Goal: Task Accomplishment & Management: Complete application form

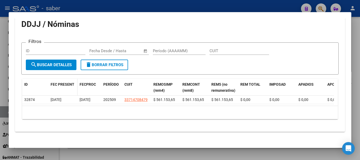
scroll to position [251, 0]
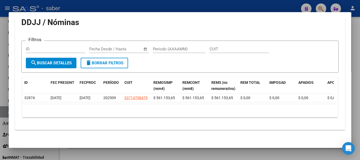
click at [0, 68] on div at bounding box center [180, 80] width 360 height 160
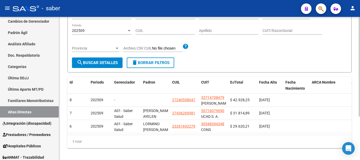
drag, startPoint x: 181, startPoint y: 99, endPoint x: 181, endPoint y: 74, distance: 25.3
click at [181, 72] on div "[PERSON_NAME] -> Altas Directas cloud_download Exportar CSV Detectar Altas Temp…" at bounding box center [210, 61] width 284 height 176
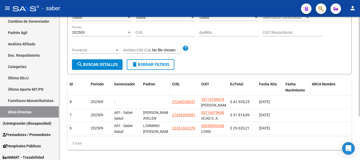
scroll to position [62, 0]
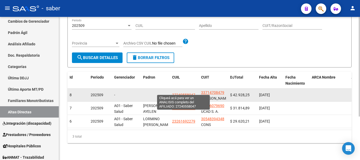
click at [188, 93] on span "27240558047" at bounding box center [183, 95] width 23 height 4
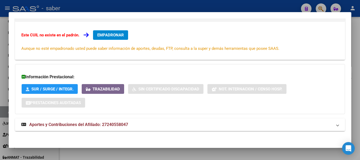
scroll to position [87, 0]
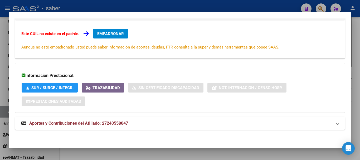
click at [113, 125] on span "Aportes y Contribuciones del Afiliado: 27240558047" at bounding box center [78, 123] width 99 height 5
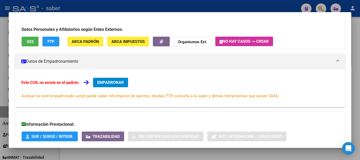
scroll to position [34, 0]
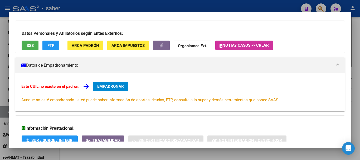
click at [116, 85] on span "EMPADRONAR" at bounding box center [110, 86] width 27 height 5
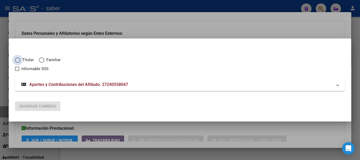
click at [21, 60] on span "Titular" at bounding box center [26, 60] width 13 height 6
click at [20, 60] on input "Titular" at bounding box center [17, 60] width 5 height 5
radio input "true"
checkbox input "true"
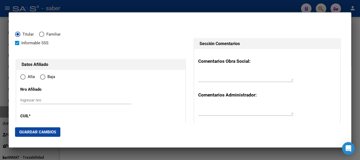
type input "27-24055804-7"
radio input "true"
type input "24055804"
type input "[PERSON_NAME] [PERSON_NAME]"
type input "[DATE]"
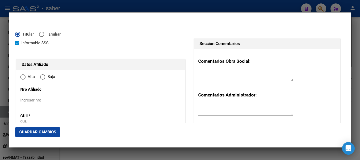
type input "ALTE BROWN"
type input "1845"
type input "105 E24 Y 26CLAYPO"
type input "ALTE BROWN"
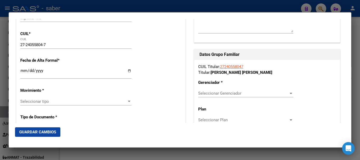
scroll to position [106, 0]
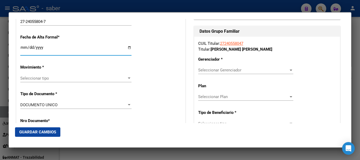
click at [20, 47] on input "Ingresar fecha" at bounding box center [75, 49] width 111 height 8
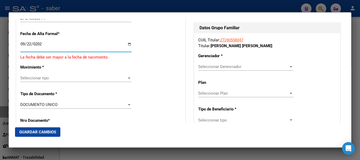
type input "[DATE]"
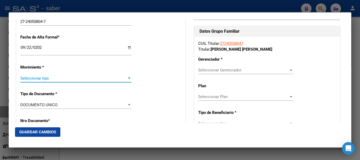
click at [114, 77] on span "Seleccionar tipo" at bounding box center [73, 78] width 107 height 5
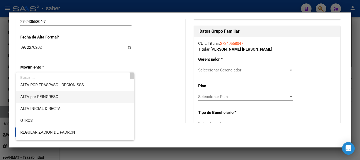
scroll to position [26, 0]
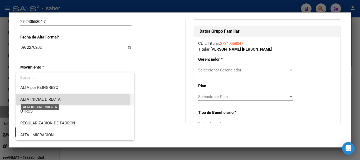
click at [54, 100] on span "ALTA INICIAL DIRECTA" at bounding box center [40, 99] width 40 height 5
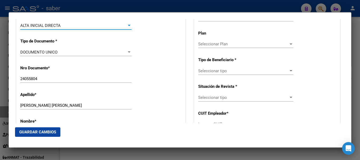
scroll to position [185, 0]
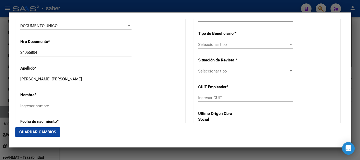
drag, startPoint x: 38, startPoint y: 79, endPoint x: 80, endPoint y: 79, distance: 41.4
click at [80, 79] on input "[PERSON_NAME] [PERSON_NAME]" at bounding box center [75, 79] width 111 height 5
type input "[PERSON_NAME]"
click at [50, 107] on input "Ingresar nombre" at bounding box center [75, 106] width 111 height 5
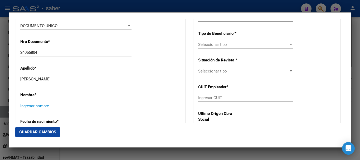
paste input "[PERSON_NAME] [PERSON_NAME]"
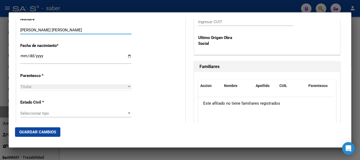
scroll to position [264, 0]
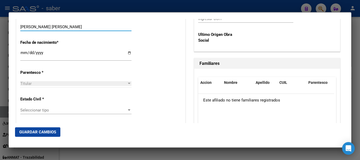
type input "[PERSON_NAME] [PERSON_NAME]"
click at [43, 82] on div "Titular" at bounding box center [73, 83] width 107 height 5
click at [70, 86] on div "Titular" at bounding box center [73, 83] width 107 height 5
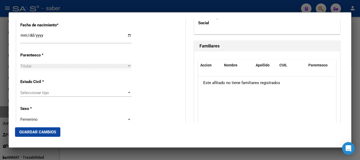
scroll to position [290, 0]
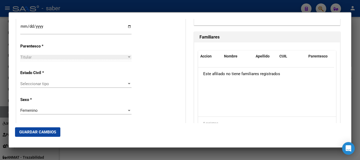
click at [64, 83] on span "Seleccionar tipo" at bounding box center [73, 84] width 107 height 5
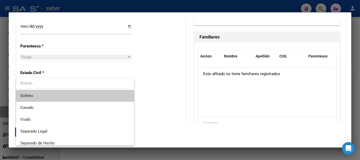
click at [38, 96] on span "Soltero" at bounding box center [75, 96] width 110 height 12
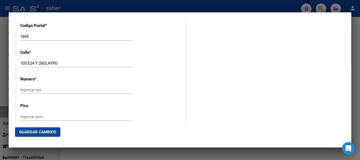
scroll to position [580, 0]
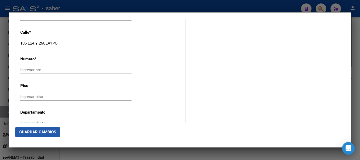
click at [40, 131] on span "Guardar Cambios" at bounding box center [37, 132] width 37 height 5
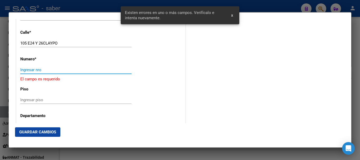
click at [40, 70] on input "Ingresar nro" at bounding box center [75, 70] width 111 height 5
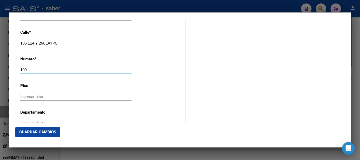
type input "100"
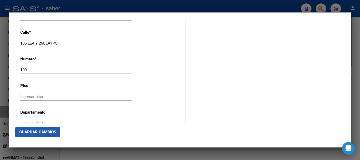
click at [44, 133] on span "Guardar Cambios" at bounding box center [37, 132] width 37 height 5
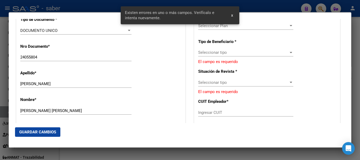
scroll to position [146, 0]
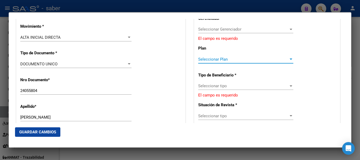
click at [216, 59] on span "Seleccionar Plan" at bounding box center [243, 59] width 90 height 5
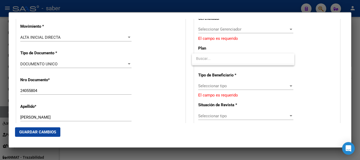
click at [210, 28] on div at bounding box center [180, 80] width 360 height 160
click at [210, 28] on span "Seleccionar Gerenciador" at bounding box center [243, 29] width 90 height 5
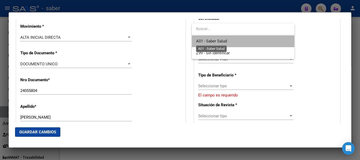
drag, startPoint x: 209, startPoint y: 39, endPoint x: 209, endPoint y: 61, distance: 21.6
click at [209, 39] on span "A01 - Saber Salud" at bounding box center [211, 41] width 31 height 5
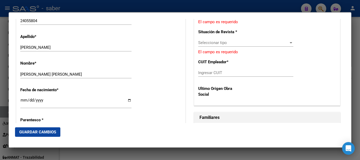
scroll to position [226, 0]
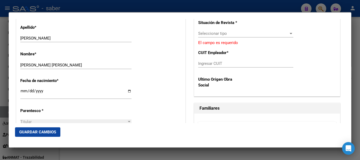
click at [194, 152] on div at bounding box center [180, 80] width 360 height 160
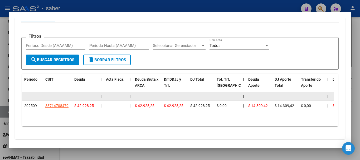
scroll to position [245, 0]
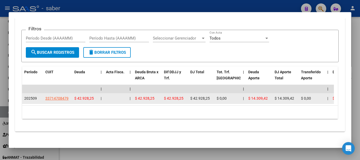
drag, startPoint x: 44, startPoint y: 98, endPoint x: 68, endPoint y: 99, distance: 23.2
click at [71, 99] on datatable-body-cell "33714708479" at bounding box center [57, 98] width 29 height 10
copy span "33714708479"
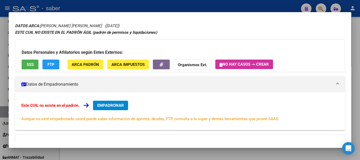
scroll to position [7, 0]
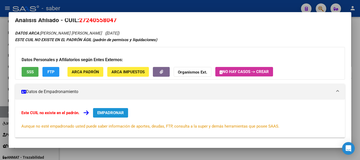
click at [105, 114] on span "EMPADRONAR" at bounding box center [110, 113] width 27 height 5
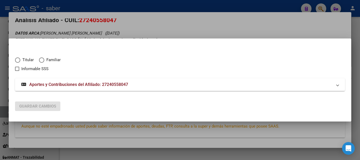
click at [22, 60] on span "Titular" at bounding box center [26, 60] width 13 height 6
click at [20, 60] on input "Titular" at bounding box center [17, 60] width 5 height 5
radio input "true"
checkbox input "true"
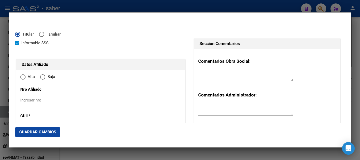
type input "27-24055804-7"
type input "24055804"
type input "[PERSON_NAME] [PERSON_NAME]"
type input "[DATE]"
type input "ALTE BROWN"
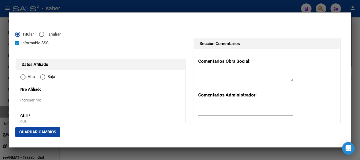
type input "1845"
type input "105 E24 Y 26CLAYPO"
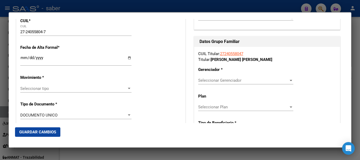
radio input "true"
type input "ALTE BROWN"
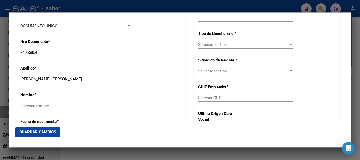
scroll to position [132, 0]
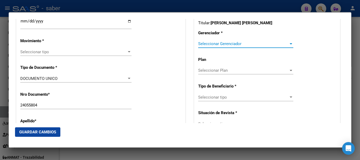
click at [206, 42] on span "Seleccionar Gerenciador" at bounding box center [243, 43] width 90 height 5
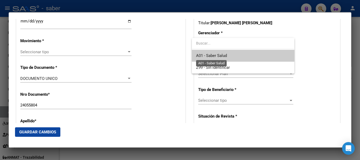
click at [209, 56] on span "A01 - Saber Salud" at bounding box center [211, 55] width 31 height 5
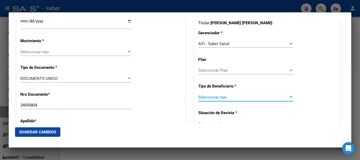
click at [223, 97] on span "Seleccionar tipo" at bounding box center [243, 97] width 90 height 5
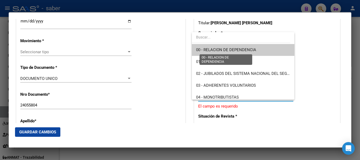
click at [219, 50] on span "00 - RELACION DE DEPENDENCIA" at bounding box center [226, 49] width 60 height 5
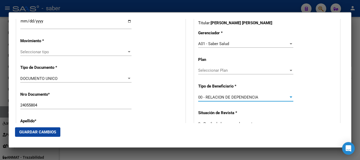
type input "33-71470847-9"
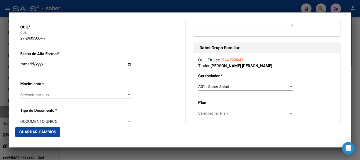
scroll to position [79, 0]
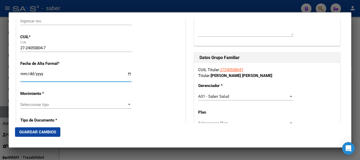
click at [22, 75] on input "Ingresar fecha" at bounding box center [75, 76] width 111 height 8
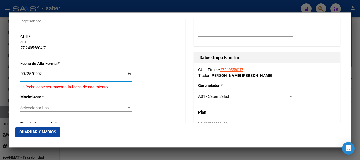
type input "[DATE]"
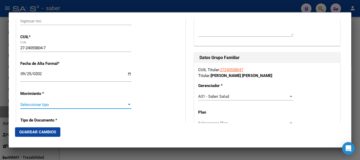
click at [45, 105] on span "Seleccionar tipo" at bounding box center [73, 104] width 107 height 5
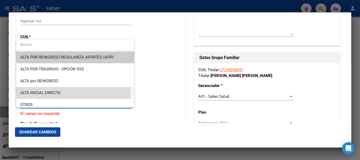
click at [48, 90] on span "ALTA INICIAL DIRECTA" at bounding box center [75, 93] width 110 height 12
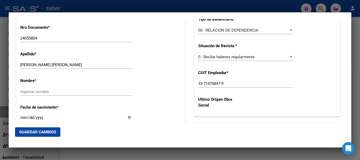
scroll to position [211, 0]
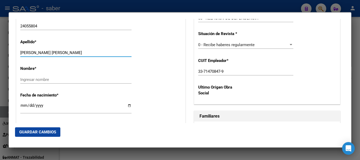
drag, startPoint x: 64, startPoint y: 54, endPoint x: 78, endPoint y: 54, distance: 14.8
click at [78, 54] on input "[PERSON_NAME] [PERSON_NAME]" at bounding box center [75, 52] width 111 height 5
type input "[PERSON_NAME]"
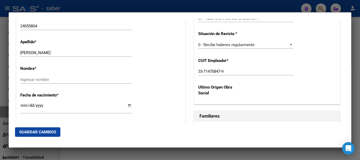
click at [47, 82] on div "Ingresar nombre" at bounding box center [75, 80] width 111 height 8
drag, startPoint x: 47, startPoint y: 82, endPoint x: 23, endPoint y: 79, distance: 24.5
click at [23, 79] on input "Ingresar nombre" at bounding box center [75, 79] width 111 height 5
paste input "[PERSON_NAME] [PERSON_NAME]"
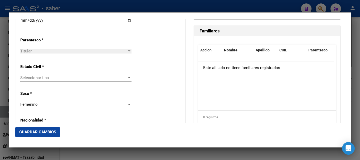
scroll to position [317, 0]
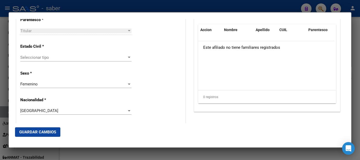
type input "[PERSON_NAME] [PERSON_NAME]"
click at [56, 58] on span "Seleccionar tipo" at bounding box center [73, 57] width 107 height 5
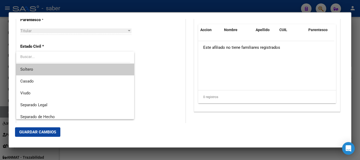
click at [35, 70] on span "Soltero" at bounding box center [75, 70] width 110 height 12
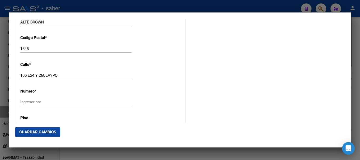
scroll to position [554, 0]
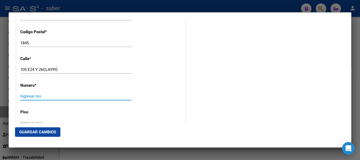
click at [32, 96] on input "Ingresar nro" at bounding box center [75, 96] width 111 height 5
type input "1"
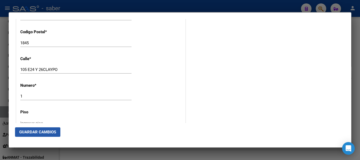
click at [29, 131] on span "Guardar Cambios" at bounding box center [37, 132] width 37 height 5
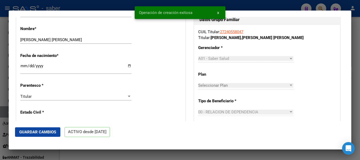
scroll to position [343, 0]
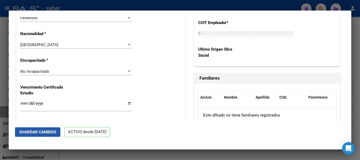
click at [35, 131] on span "Guardar Cambios" at bounding box center [37, 132] width 37 height 5
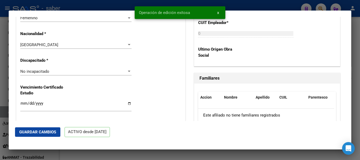
click at [4, 61] on div at bounding box center [180, 80] width 360 height 160
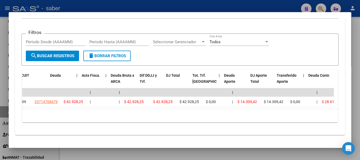
scroll to position [0, 0]
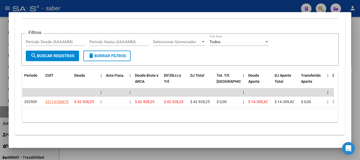
click at [163, 154] on div at bounding box center [180, 80] width 360 height 160
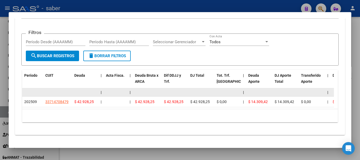
click at [0, 63] on link "Categorías" at bounding box center [29, 66] width 59 height 11
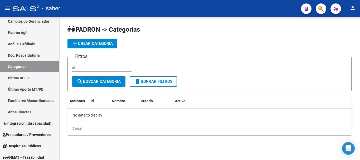
click at [86, 41] on button "add Crear Categoria" at bounding box center [93, 43] width 50 height 9
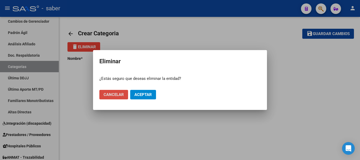
click at [114, 95] on span "Cancelar" at bounding box center [114, 94] width 20 height 5
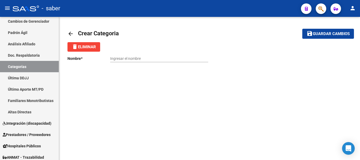
click at [70, 34] on mat-icon "arrow_back" at bounding box center [71, 34] width 6 height 6
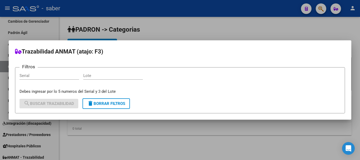
click at [184, 31] on div at bounding box center [180, 80] width 360 height 160
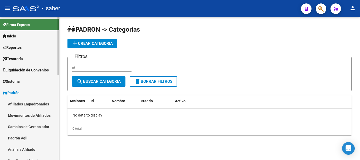
click at [27, 22] on span "Firma Express" at bounding box center [16, 25] width 27 height 6
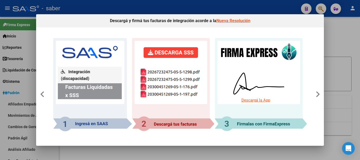
click at [175, 54] on img at bounding box center [180, 84] width 254 height 93
click at [249, 48] on img at bounding box center [180, 84] width 254 height 93
click at [353, 36] on div at bounding box center [180, 80] width 360 height 160
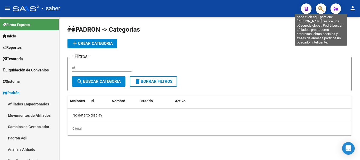
click at [321, 11] on icon "button" at bounding box center [321, 9] width 5 height 6
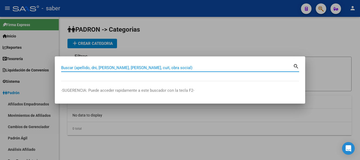
click at [114, 65] on input "Buscar (apellido, dni, cuil, nro traspaso, cuit, obra social)" at bounding box center [177, 67] width 232 height 5
paste input "20408582602"
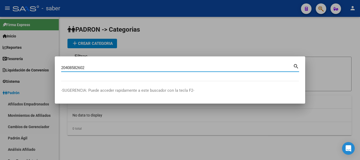
type input "20408582602"
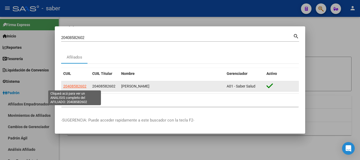
click at [71, 86] on span "20408582602" at bounding box center [74, 86] width 23 height 4
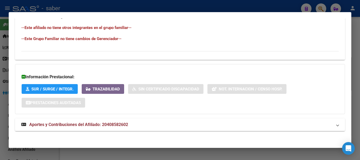
scroll to position [297, 0]
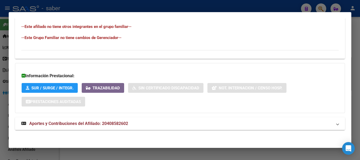
click at [95, 123] on span "Aportes y Contribuciones del Afiliado: 20408582602" at bounding box center [78, 123] width 99 height 5
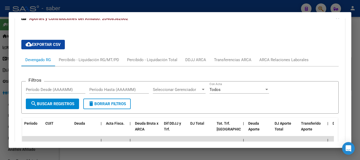
scroll to position [377, 0]
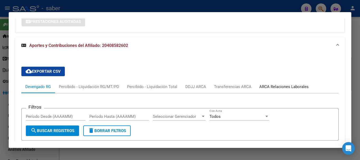
click at [273, 86] on div "ARCA Relaciones Laborales" at bounding box center [284, 87] width 49 height 6
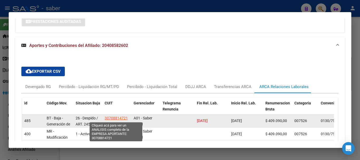
click at [119, 118] on span "30708814721" at bounding box center [116, 118] width 23 height 4
type textarea "30708814721"
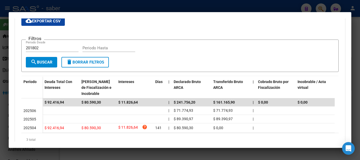
scroll to position [130, 0]
